Goal: Check status: Check status

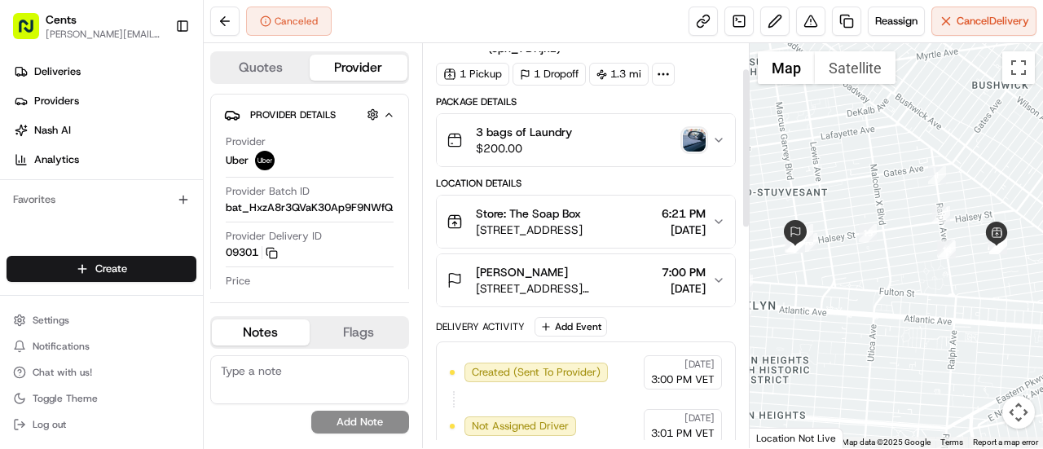
scroll to position [68, 0]
click at [724, 130] on button "3 bags of Laundry $200.00" at bounding box center [586, 139] width 298 height 52
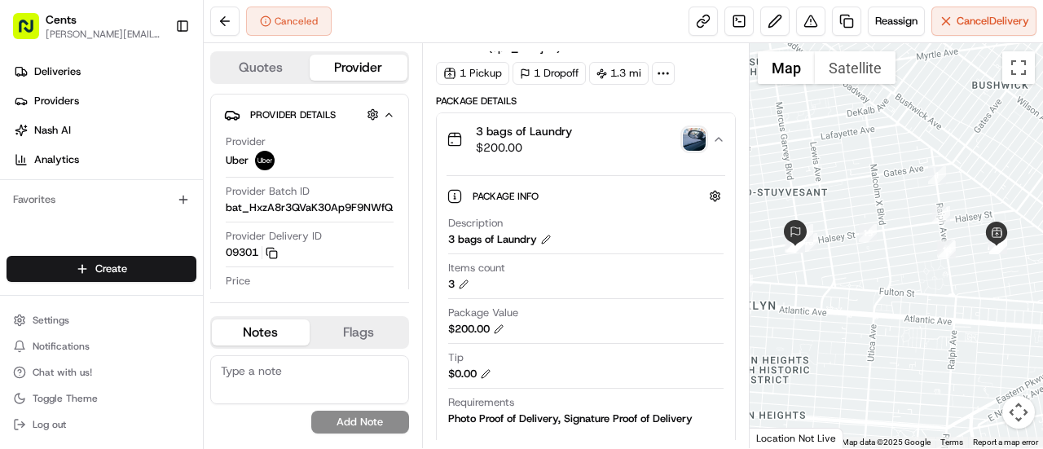
click at [724, 130] on button "3 bags of Laundry $200.00" at bounding box center [586, 139] width 298 height 52
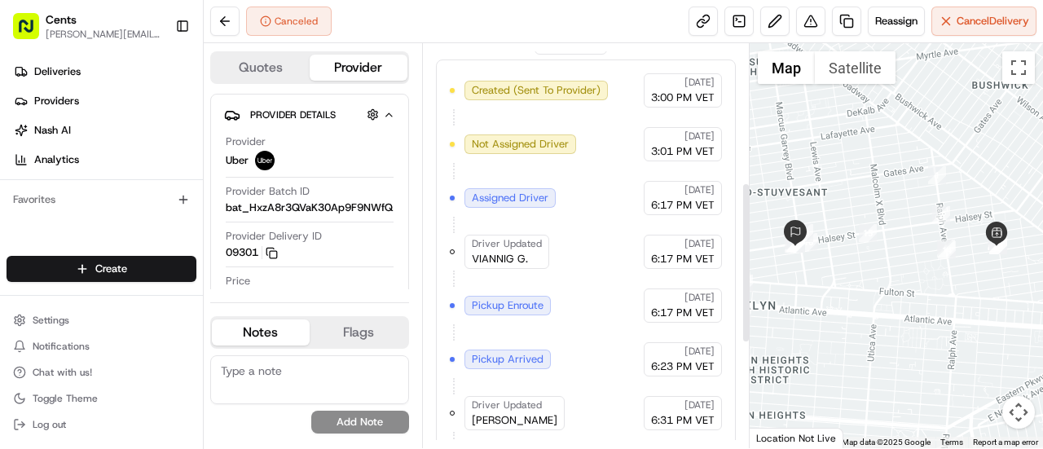
scroll to position [612, 0]
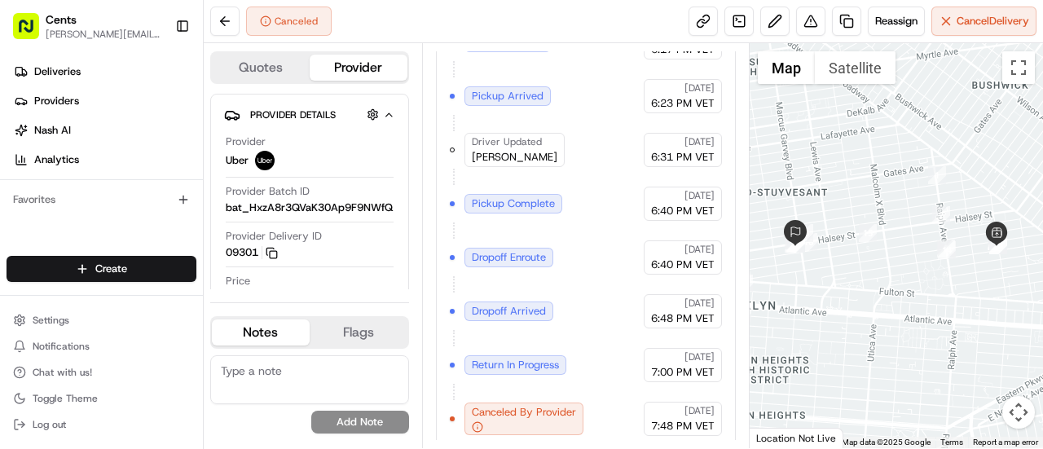
click at [513, 251] on span "Dropoff Enroute" at bounding box center [509, 257] width 74 height 15
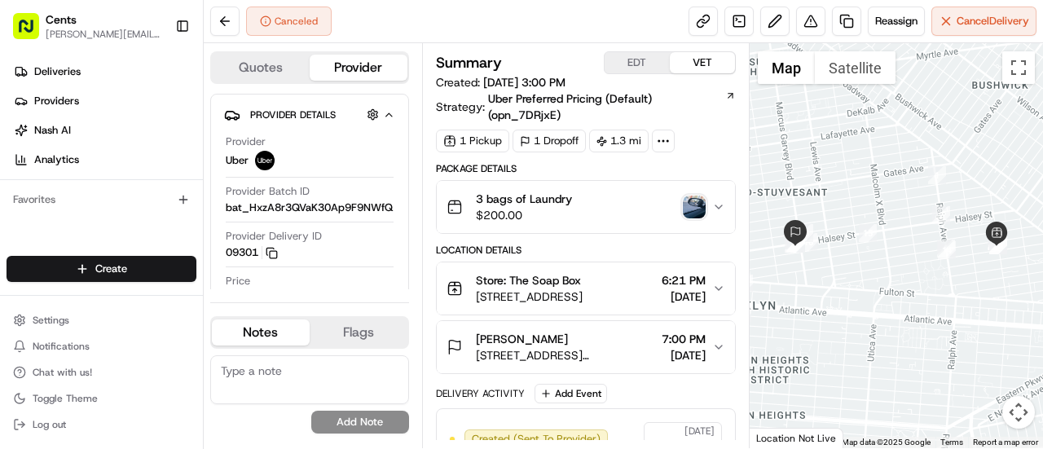
click at [647, 67] on button "EDT" at bounding box center [637, 62] width 65 height 21
click at [705, 66] on button "VET" at bounding box center [702, 62] width 65 height 21
click at [720, 201] on icon "button" at bounding box center [718, 207] width 13 height 13
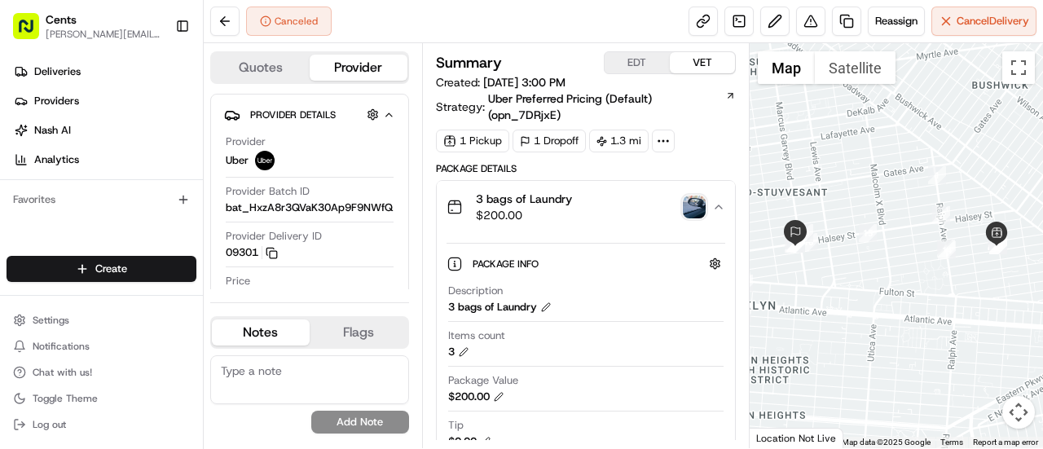
click at [696, 206] on img "button" at bounding box center [694, 207] width 23 height 23
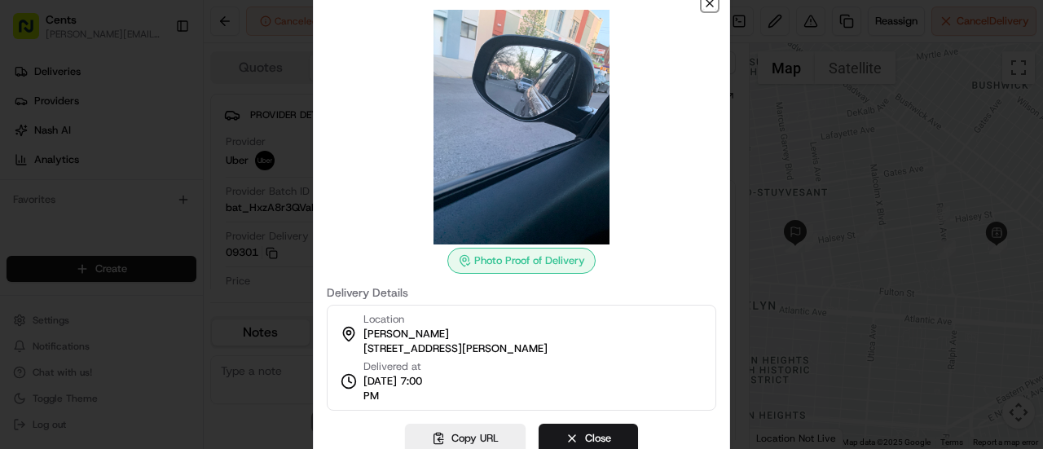
click at [712, 5] on icon "button" at bounding box center [710, 3] width 7 height 7
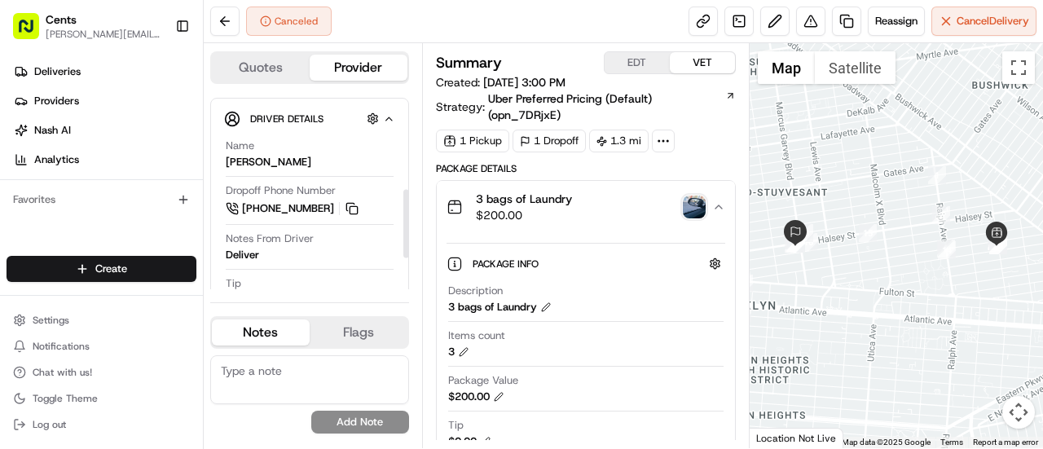
scroll to position [275, 0]
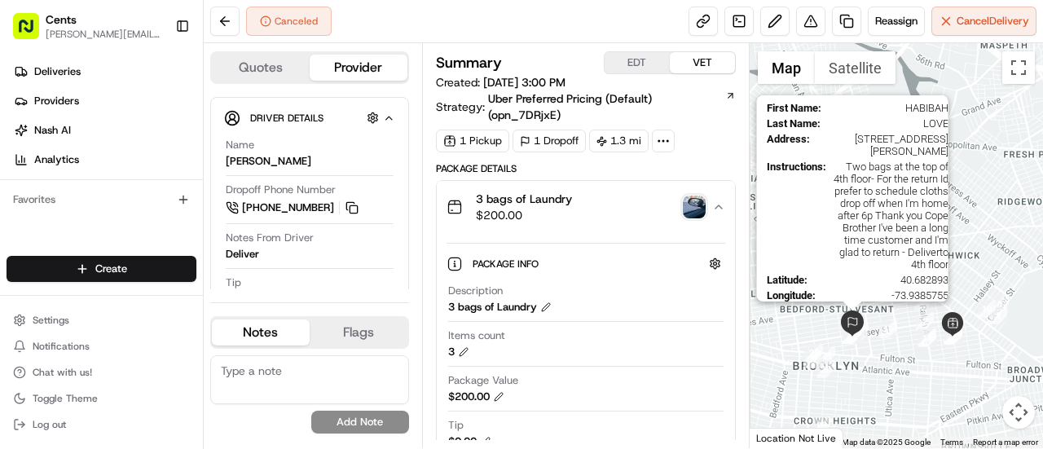
drag, startPoint x: 809, startPoint y: 224, endPoint x: 858, endPoint y: 320, distance: 107.9
click at [858, 320] on img at bounding box center [853, 324] width 26 height 26
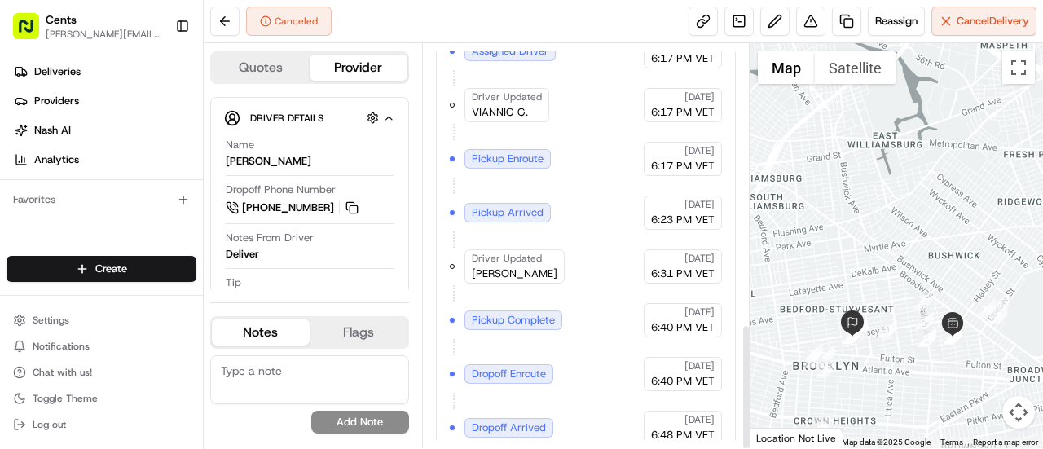
scroll to position [901, 0]
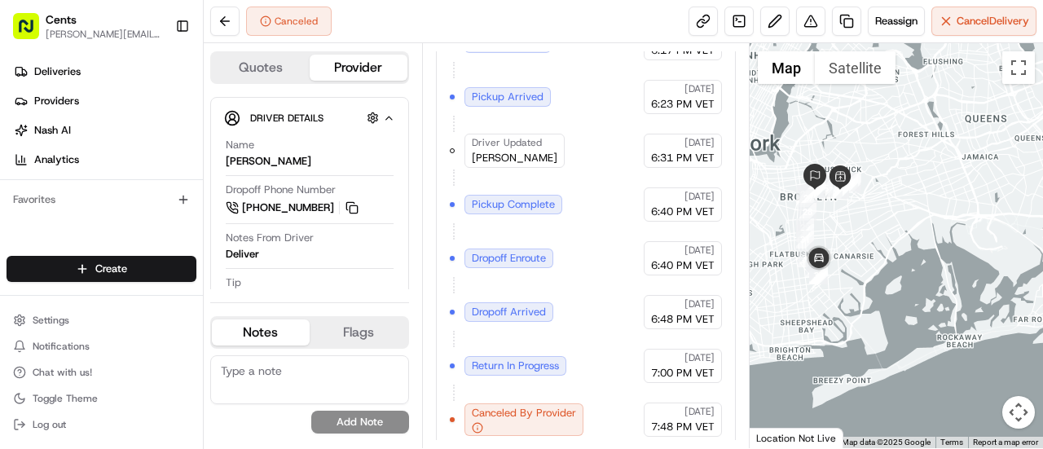
drag, startPoint x: 963, startPoint y: 395, endPoint x: 840, endPoint y: 235, distance: 202.8
click at [840, 235] on div at bounding box center [897, 245] width 294 height 405
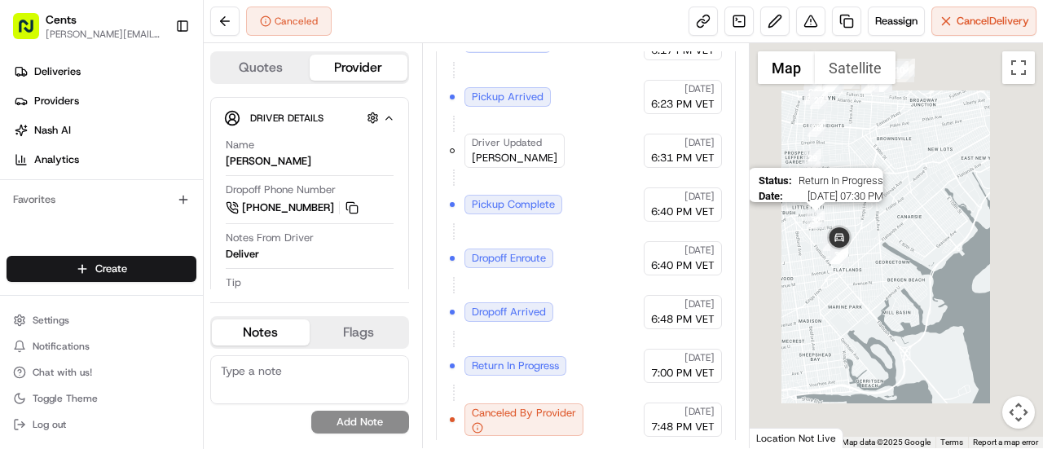
click at [815, 219] on img "32" at bounding box center [816, 220] width 18 height 18
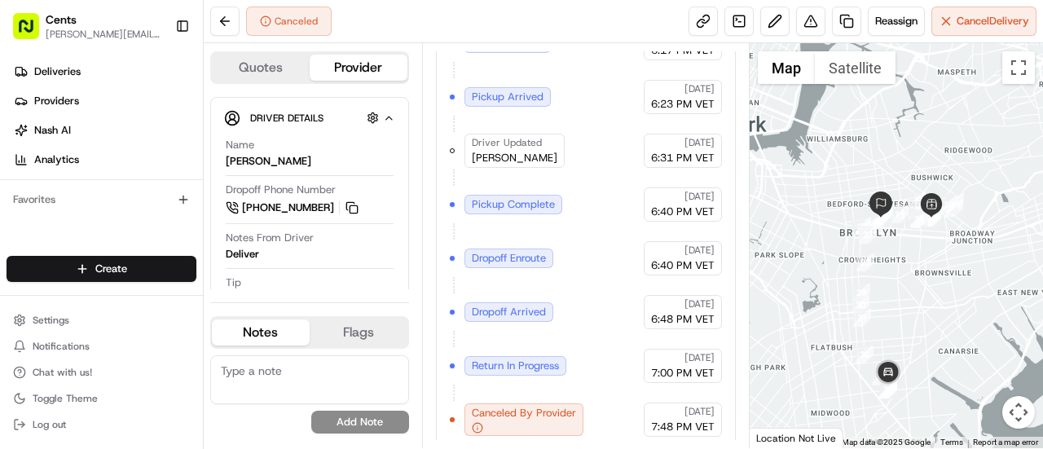
drag, startPoint x: 894, startPoint y: 162, endPoint x: 946, endPoint y: 307, distance: 154.2
click at [946, 307] on div at bounding box center [897, 245] width 294 height 405
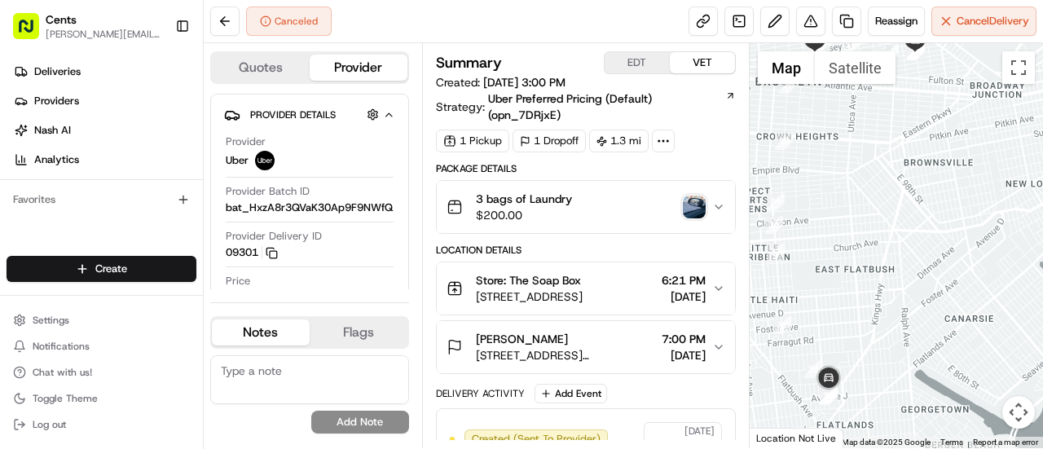
drag, startPoint x: 866, startPoint y: 317, endPoint x: 859, endPoint y: 101, distance: 216.1
click at [859, 101] on div at bounding box center [897, 245] width 294 height 405
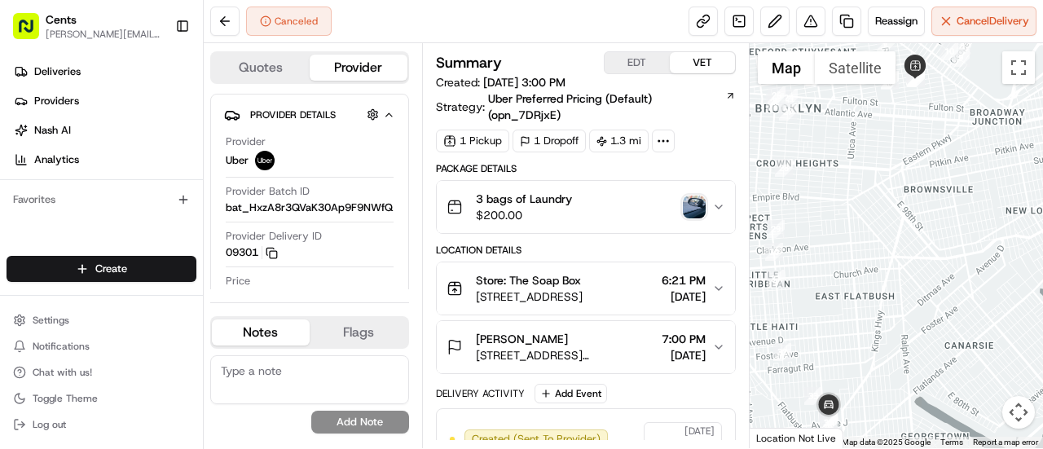
click at [714, 202] on icon "button" at bounding box center [718, 207] width 13 height 13
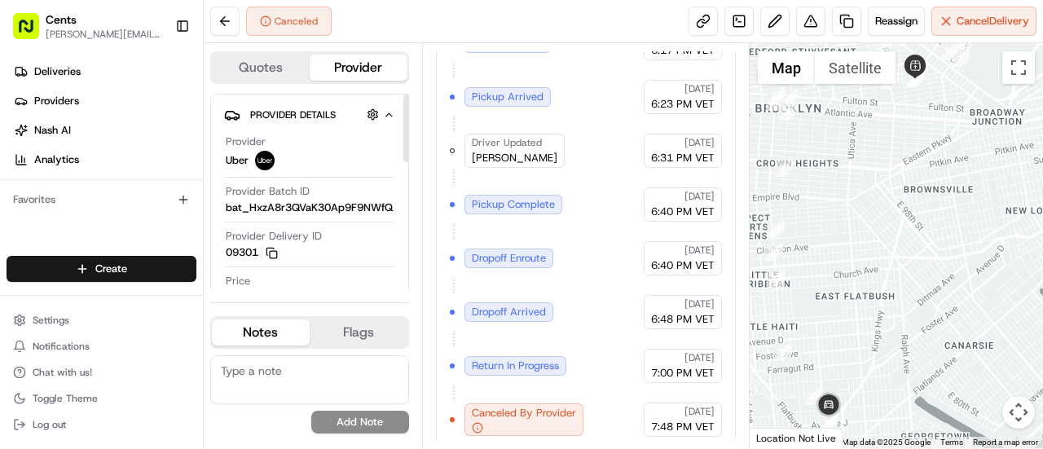
click at [280, 76] on button "Quotes" at bounding box center [261, 68] width 98 height 26
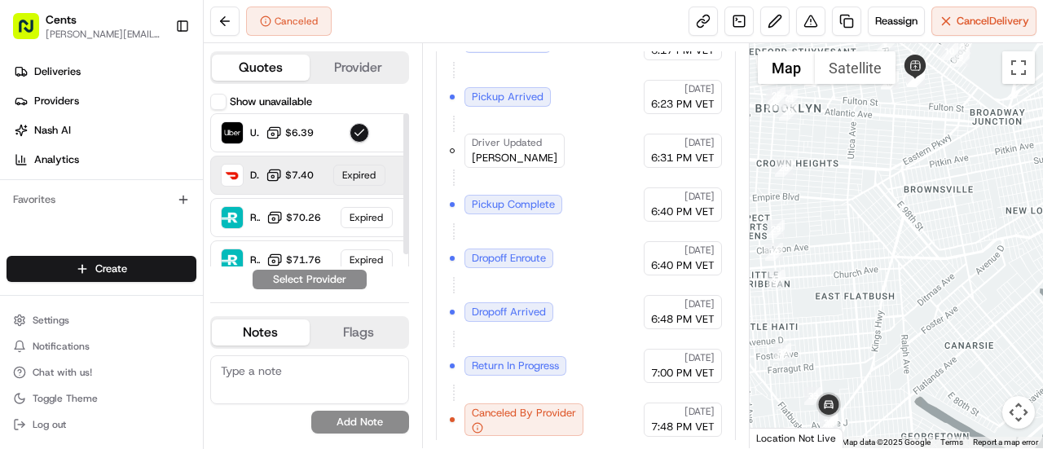
scroll to position [12, 0]
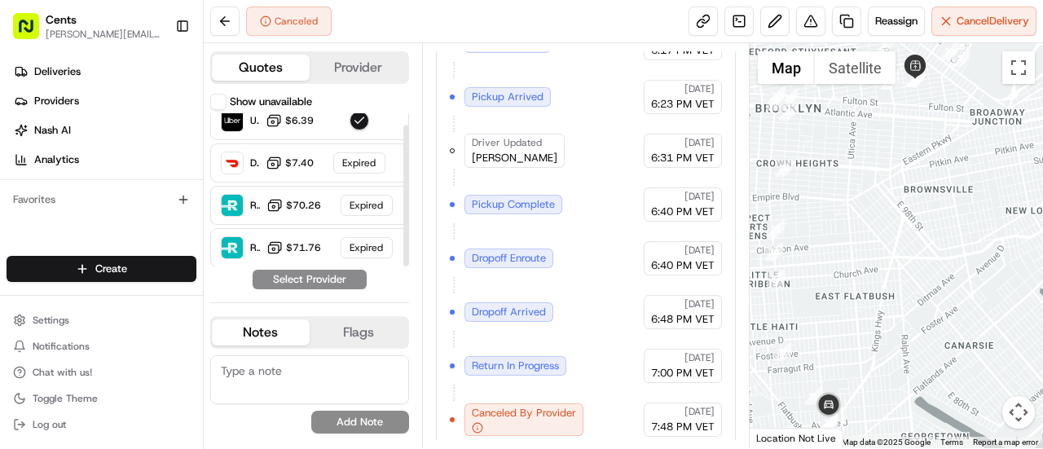
click at [335, 79] on button "Provider" at bounding box center [359, 68] width 98 height 26
